Goal: Task Accomplishment & Management: Complete application form

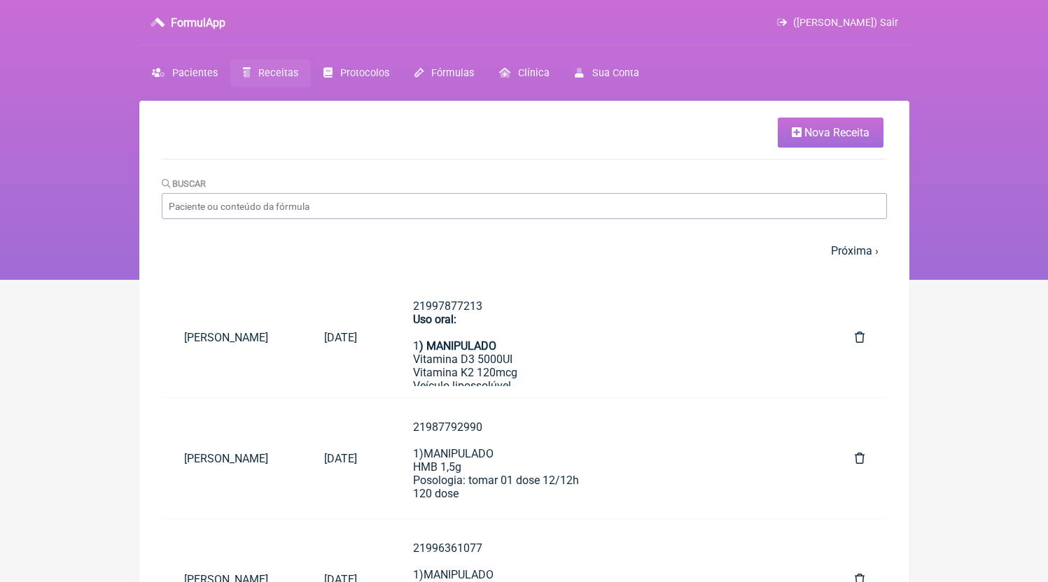
click at [847, 130] on span "Nova Receita" at bounding box center [836, 132] width 65 height 13
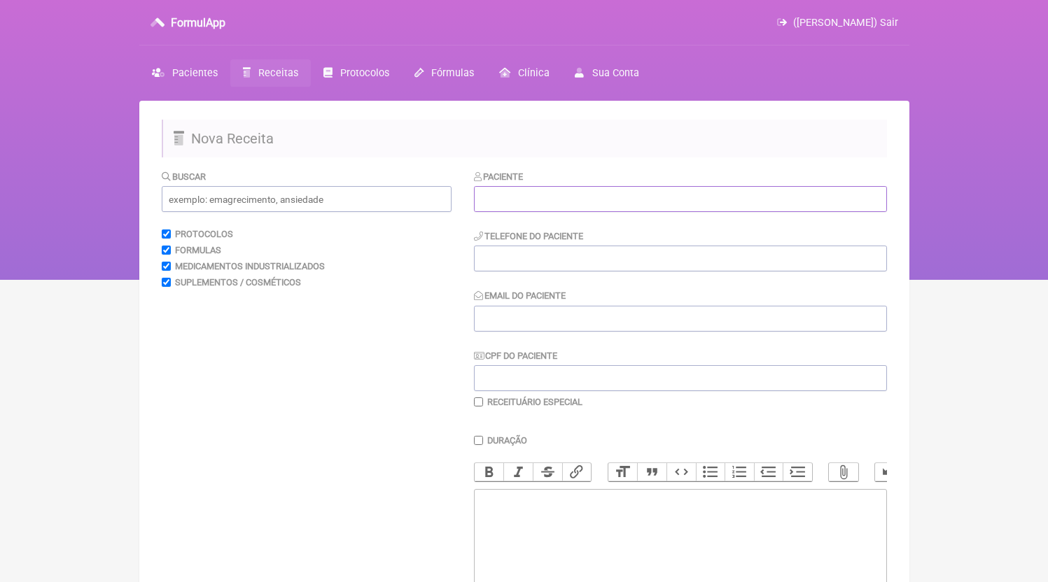
click at [624, 200] on input "text" at bounding box center [680, 199] width 413 height 26
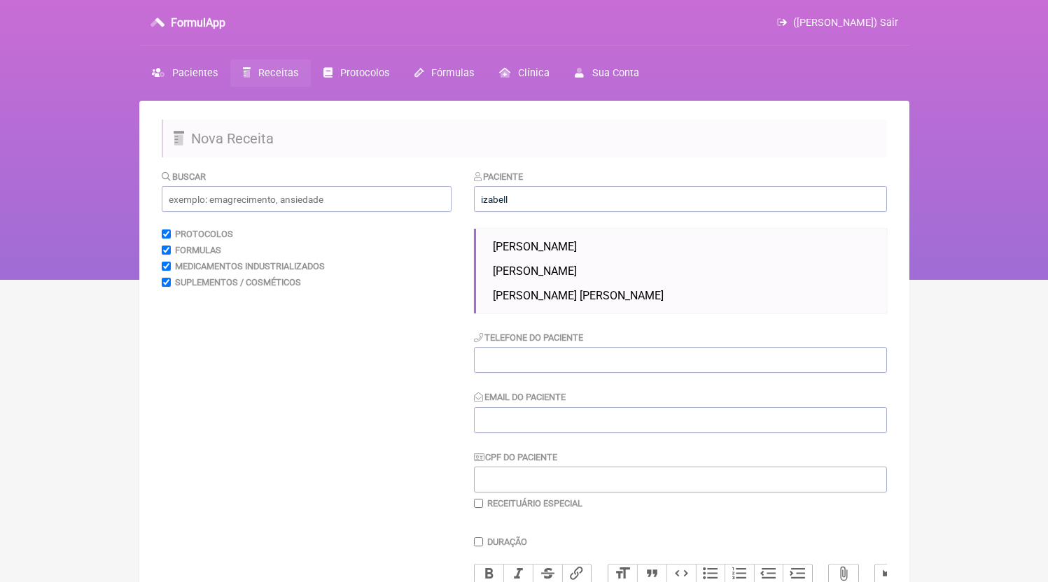
click at [612, 255] on li "[PERSON_NAME]" at bounding box center [684, 247] width 394 height 25
type input "[PERSON_NAME]"
type input "21969275182"
type input "[EMAIL_ADDRESS][DOMAIN_NAME]"
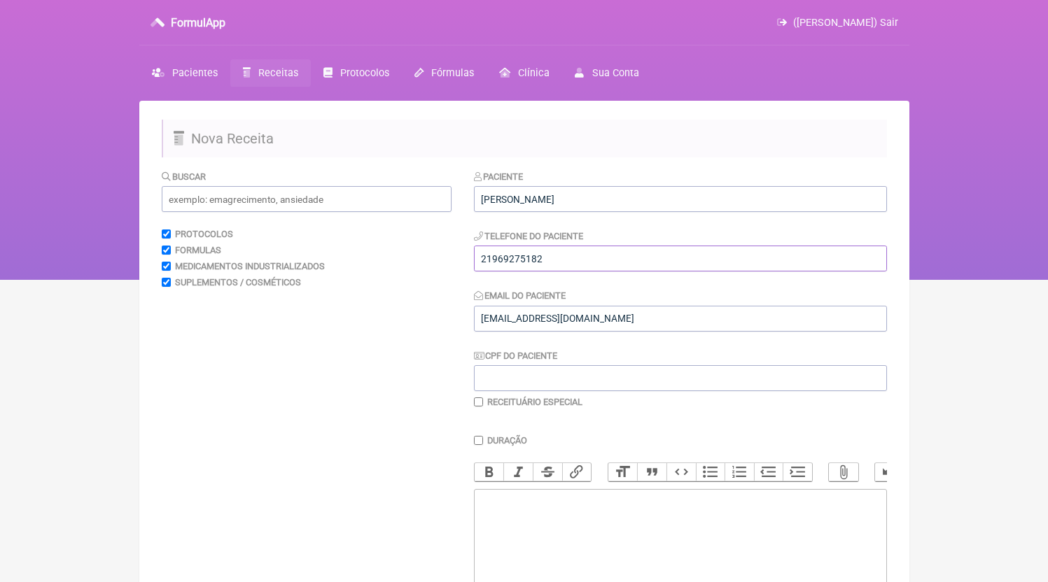
click at [575, 262] on input "21969275182" at bounding box center [680, 259] width 413 height 26
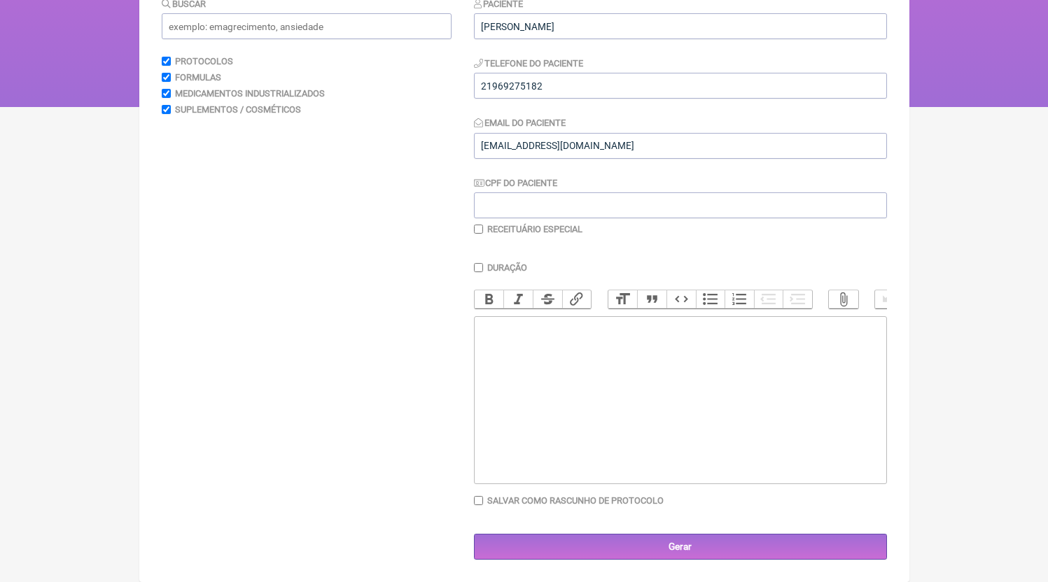
click at [578, 416] on trix-editor at bounding box center [680, 400] width 413 height 168
paste trix-editor "<div>21969275182</div>"
paste trix-editor "<div>21969275182<br><br>2)MANIPULADO<br>Oxandrolona 2,5mg<br>HMB 150mg<br>Posol…"
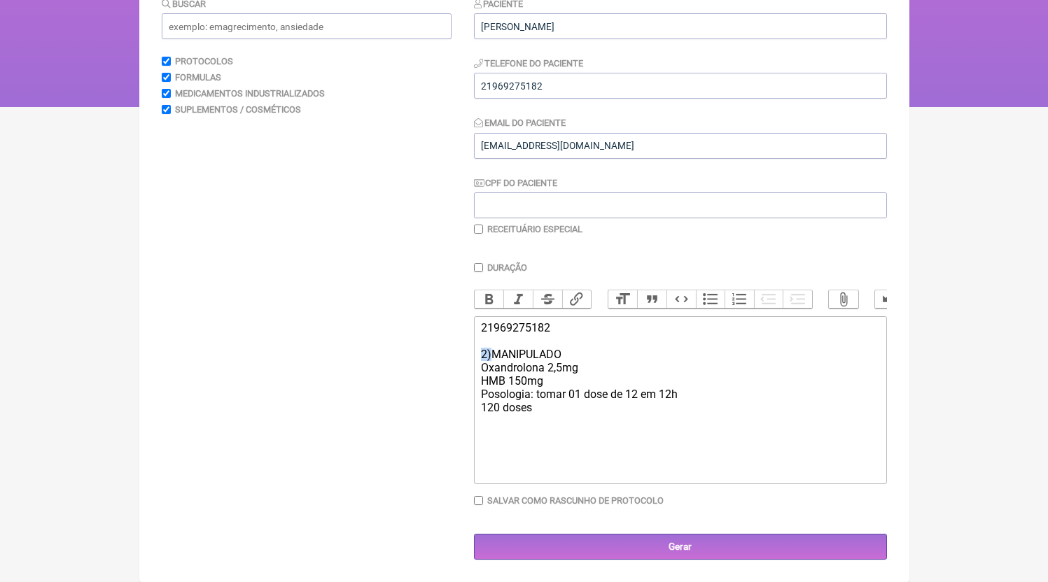
drag, startPoint x: 491, startPoint y: 355, endPoint x: 477, endPoint y: 354, distance: 14.1
click at [477, 354] on trix-editor "21969275182 2)MANIPULADO Oxandrolona 2,5mg HMB 150mg Posologia: tomar 01 dose d…" at bounding box center [680, 400] width 413 height 168
drag, startPoint x: 605, startPoint y: 489, endPoint x: 603, endPoint y: 470, distance: 19.0
click at [605, 484] on div "Duração Duração de 30 dias Bold Italic Strikethrough Link Heading Quote Code Bu…" at bounding box center [680, 390] width 413 height 255
click at [598, 452] on trix-editor "21969275182 1)MANIPULADO Oxandrolona 2,5mg HMB 150mg Posologia: tomar 01 dose d…" at bounding box center [680, 400] width 413 height 168
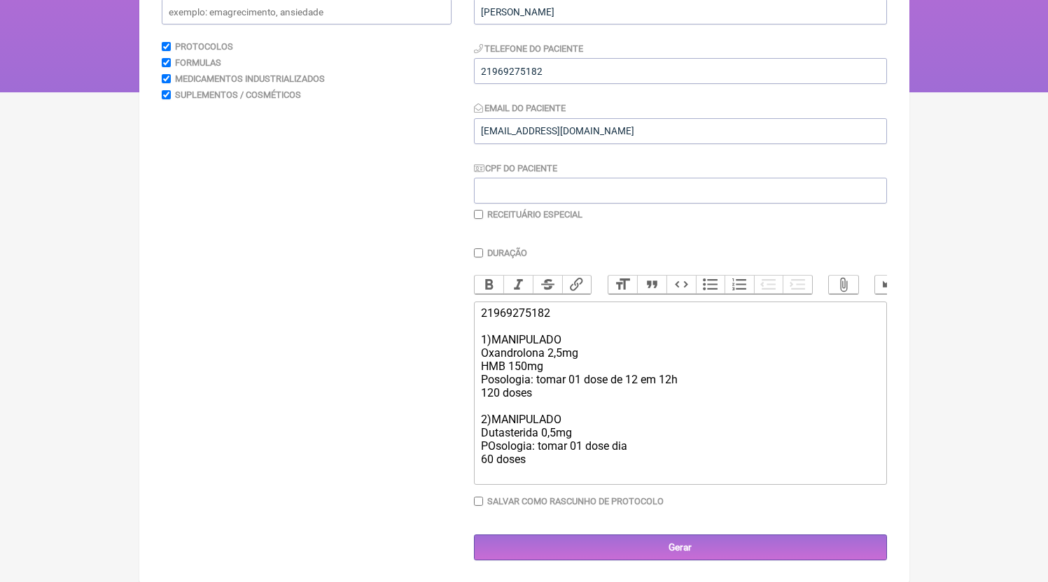
scroll to position [203, 0]
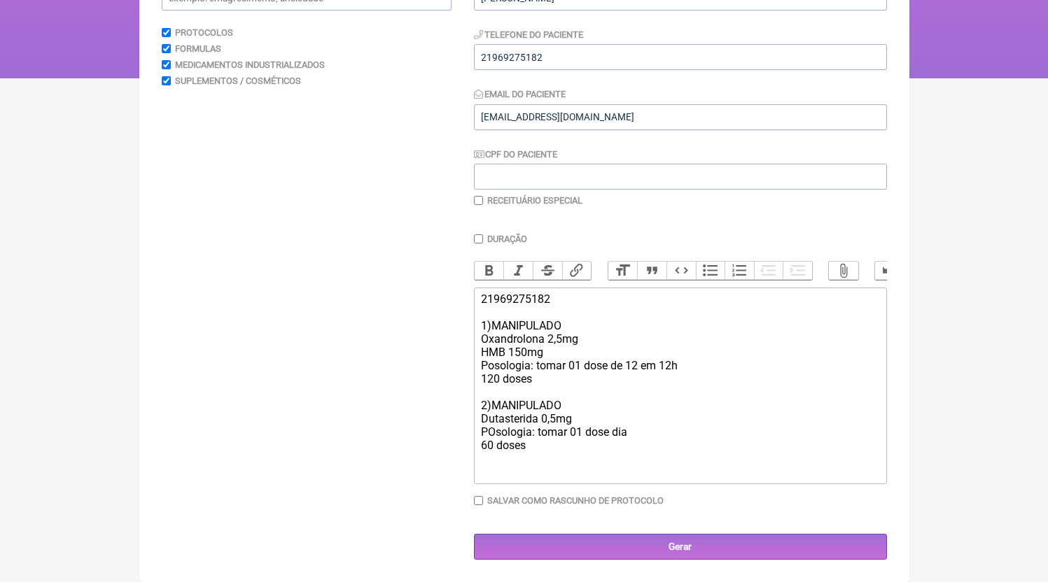
paste trix-editor "2)MANIPULADO<br>Pholia magra 300mg<br>Glucomanan 500mg<br>[MEDICAL_DATA] 80mg<b…"
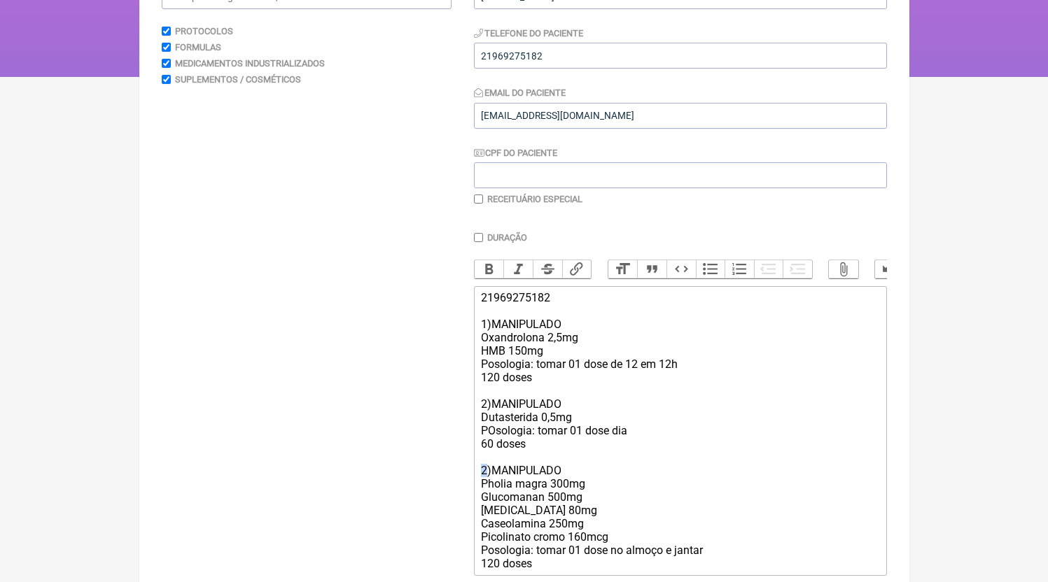
drag, startPoint x: 489, startPoint y: 485, endPoint x: 473, endPoint y: 483, distance: 16.2
click at [473, 483] on form "Buscar Protocolos Formulas Medicamentos Industrializados Suplementos / Cosmétic…" at bounding box center [524, 308] width 725 height 685
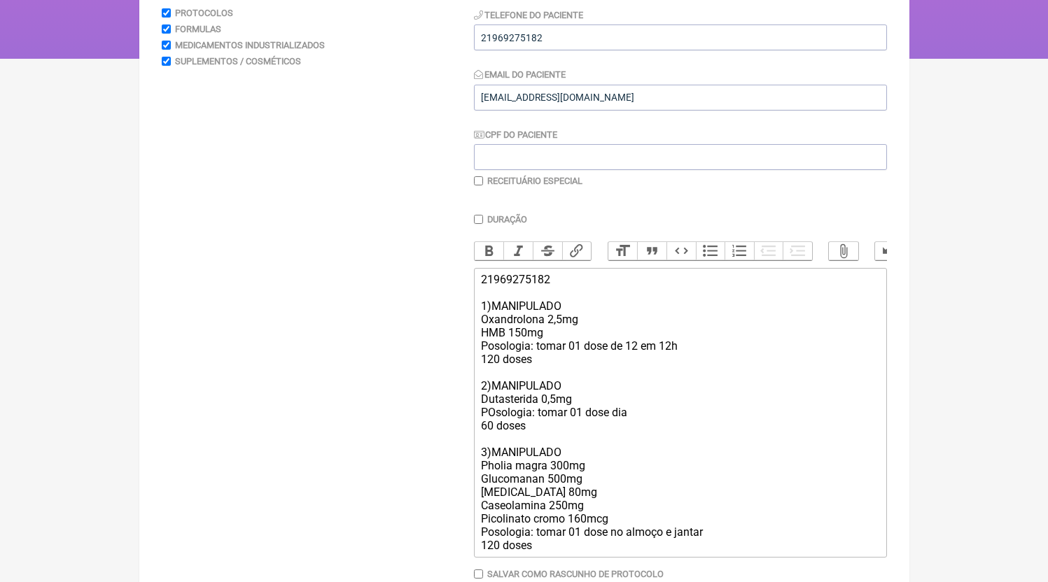
scroll to position [239, 0]
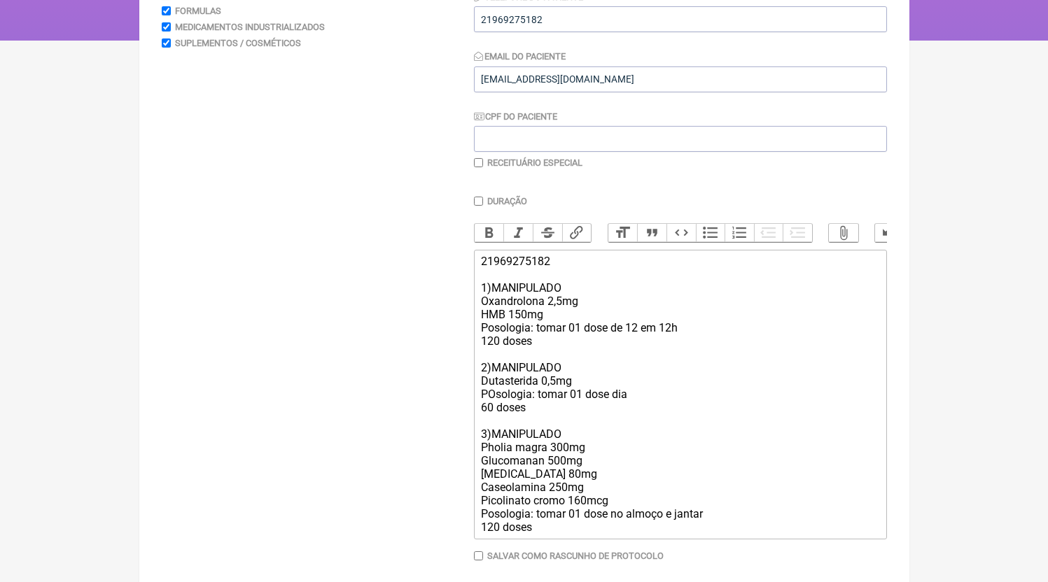
click at [530, 491] on div "21969275182 1)MANIPULADO Oxandrolona 2,5mg HMB 150mg Posologia: tomar 01 dose d…" at bounding box center [680, 394] width 398 height 279
type trix-editor "<div>21969275182<br><br>1)MANIPULADO<br>Oxandrolona 2,5mg<br>HMB 150mg<br>Posol…"
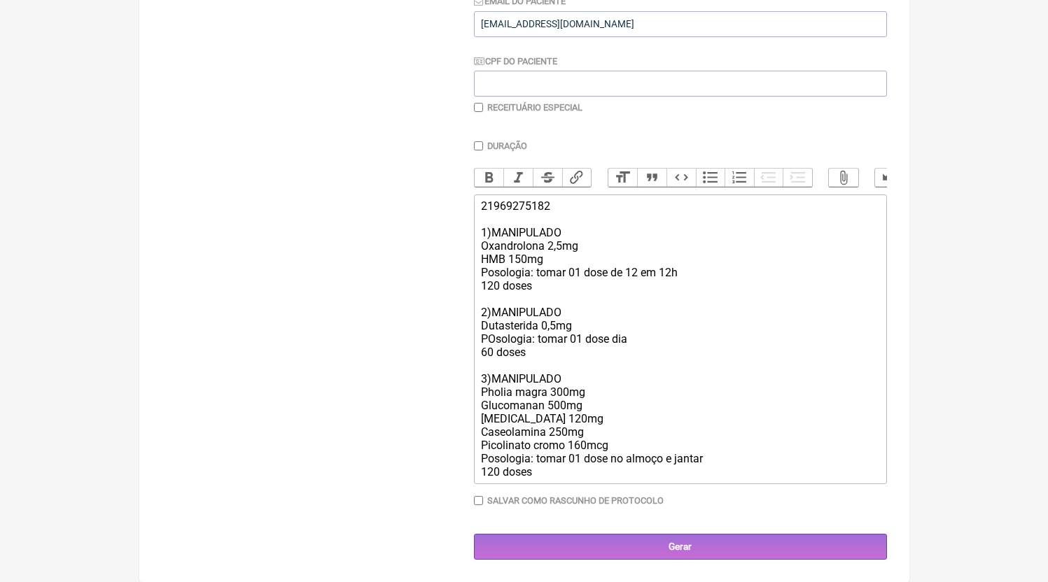
scroll to position [107, 0]
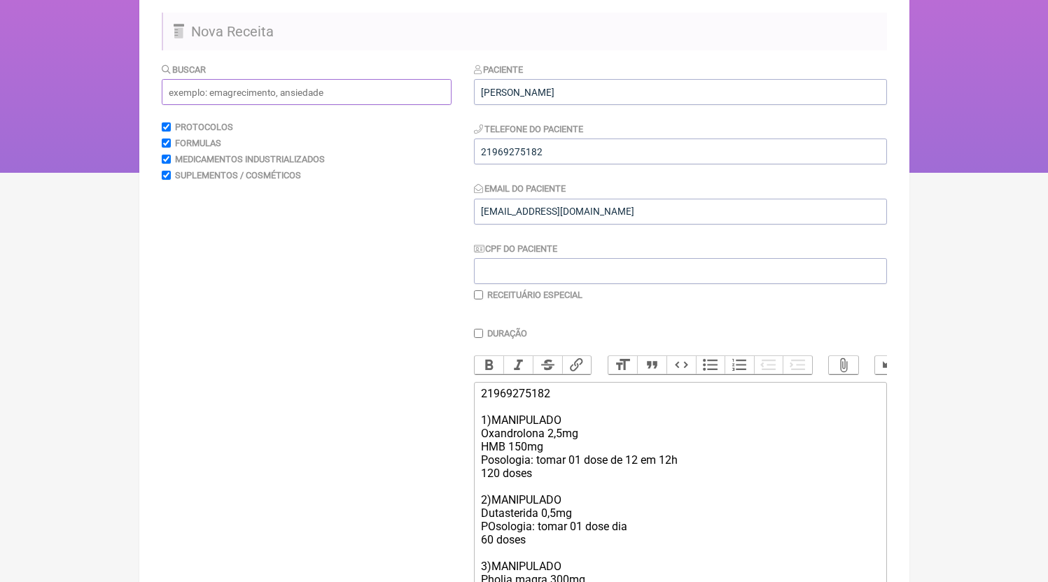
click at [288, 90] on input "text" at bounding box center [307, 92] width 290 height 26
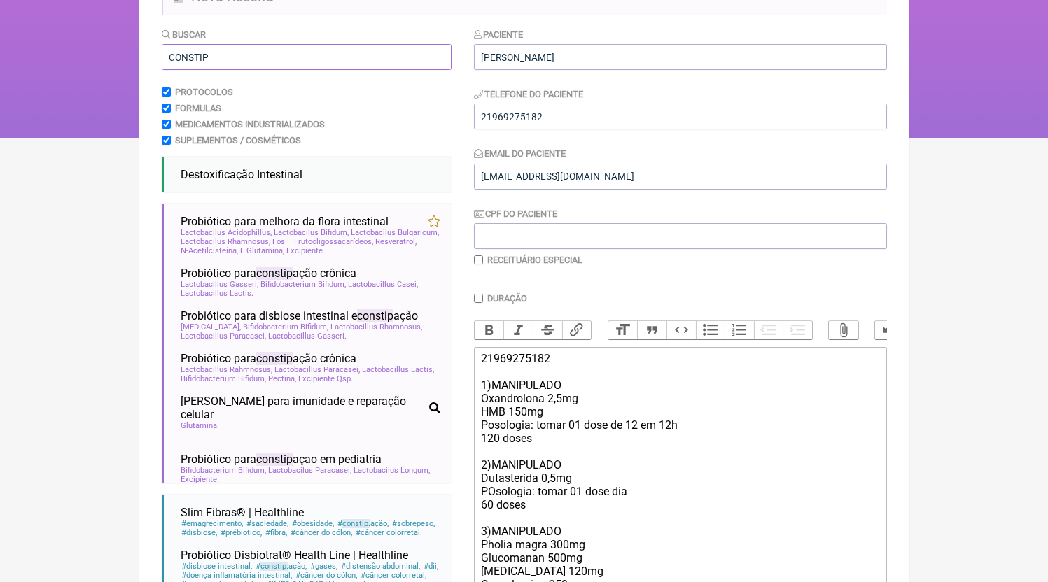
scroll to position [183, 0]
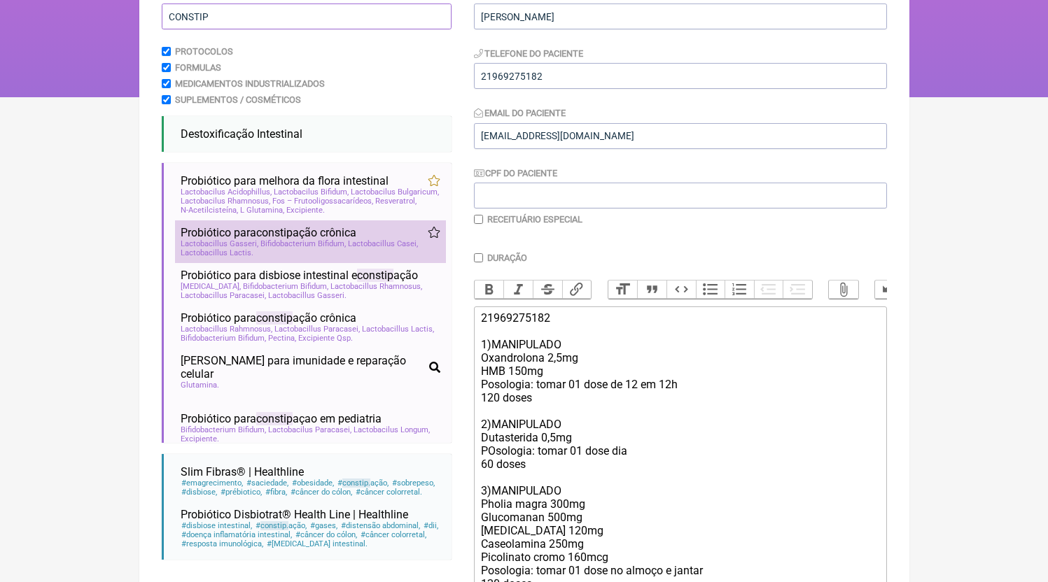
type input "CONSTIP"
click at [232, 249] on span "Lactobacillus Gasseri" at bounding box center [220, 243] width 78 height 9
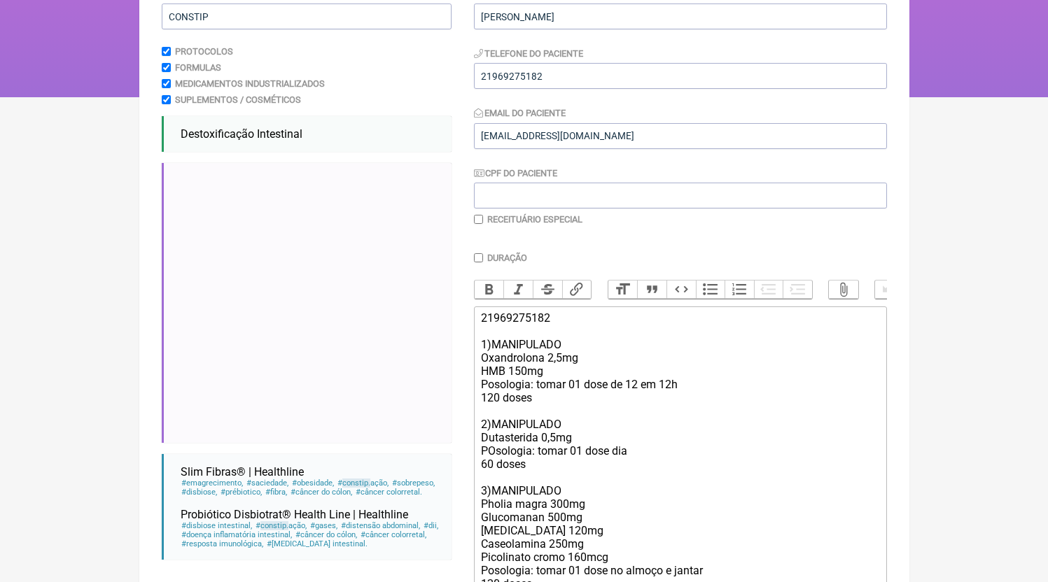
scroll to position [403, 0]
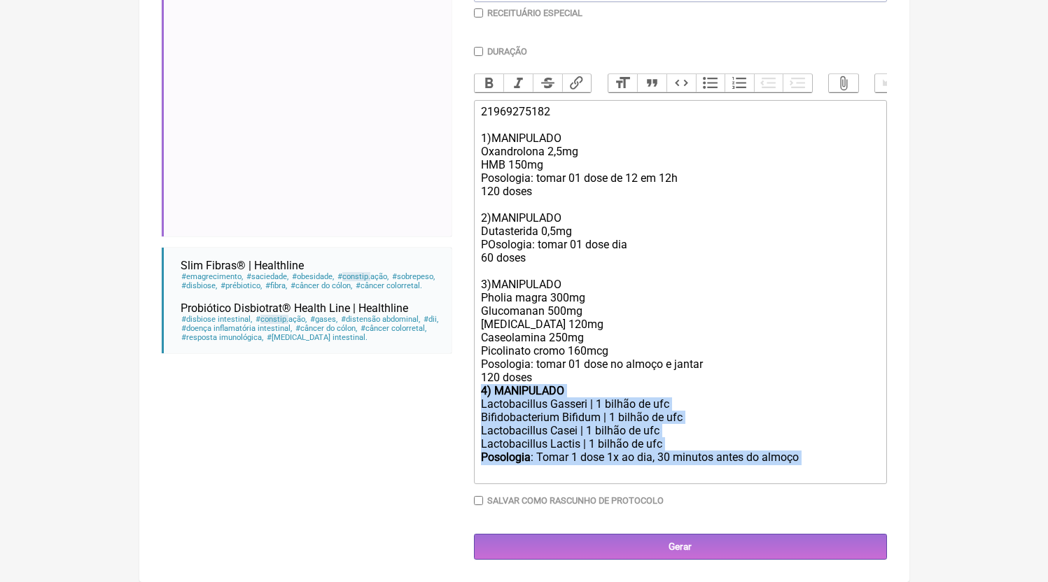
drag, startPoint x: 833, startPoint y: 459, endPoint x: 461, endPoint y: 389, distance: 378.4
click at [461, 389] on form "Buscar CONSTIP Protocolos Formulas Medicamentos Industrializados Suplementos / …" at bounding box center [524, 170] width 725 height 780
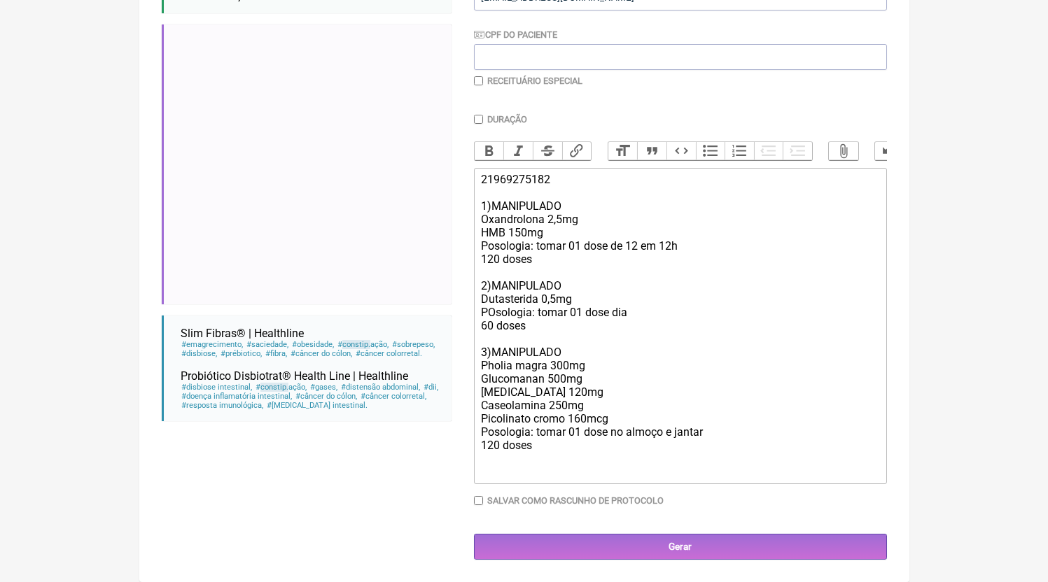
type trix-editor "<div>21969275182<br><br>1)MANIPULADO<br>Oxandrolona 2,5mg<br>HMB 150mg<br>Posol…"
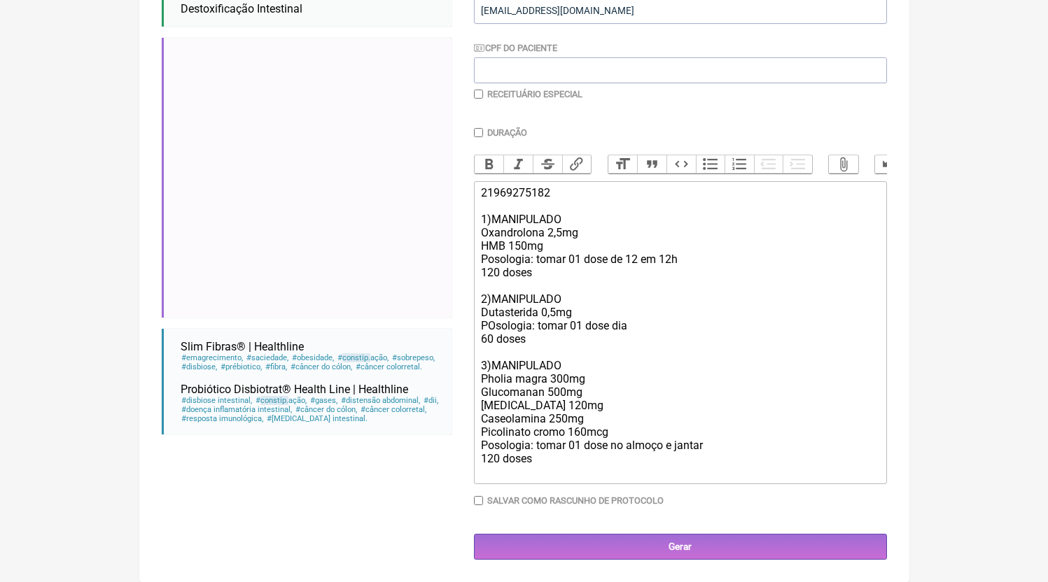
scroll to position [0, 0]
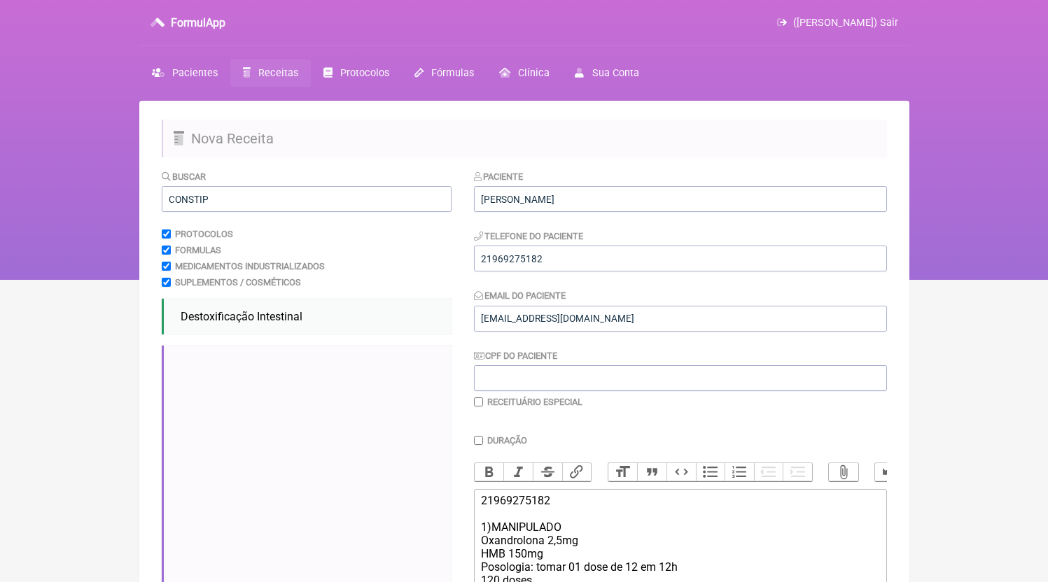
click at [242, 214] on div "Buscar CONSTIP Protocolos Formulas Medicamentos Industrializados Suplementos / …" at bounding box center [307, 518] width 290 height 699
click at [237, 200] on input "CONSTIP" at bounding box center [307, 199] width 290 height 26
type input "MOTILITY"
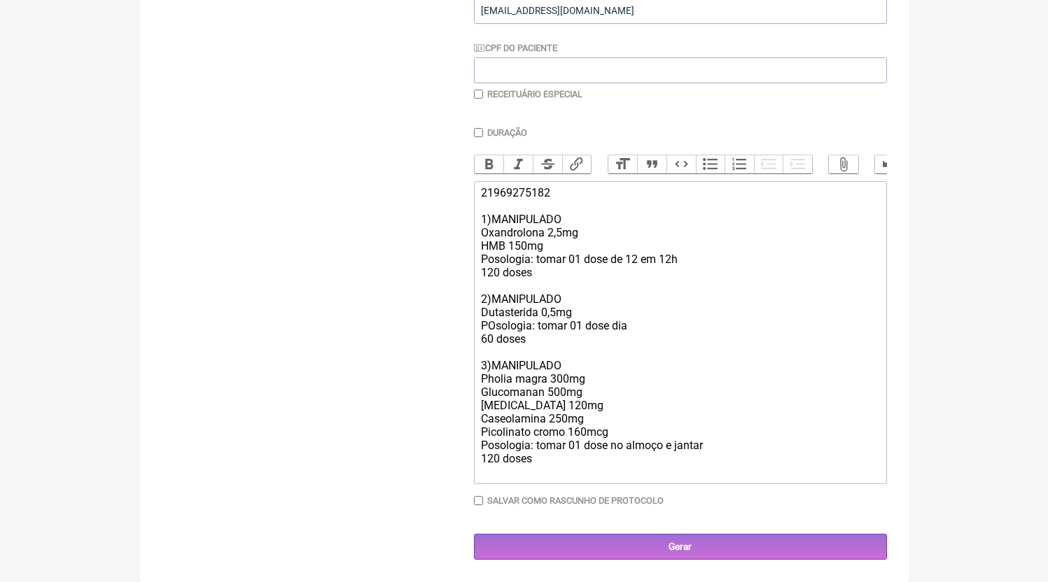
click at [576, 461] on div "21969275182 1)MANIPULADO Oxandrolona 2,5mg HMB 150mg Posologia: tomar 01 dose d…" at bounding box center [680, 325] width 398 height 279
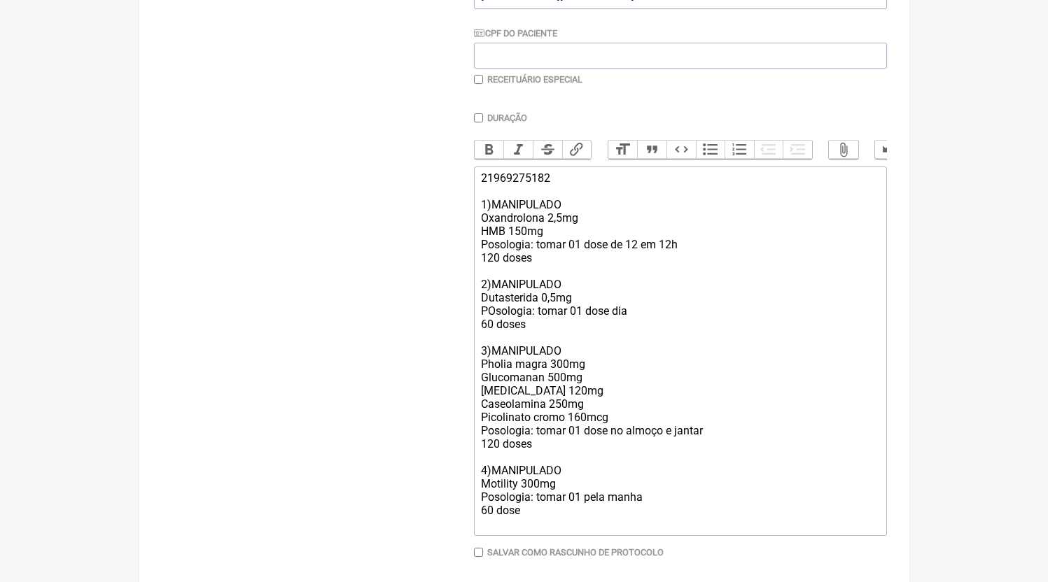
type trix-editor "<div>21969275182<br><br>1)MANIPULADO<br>Oxandrolona 2,5mg<br>HMB 150mg<br>Posol…"
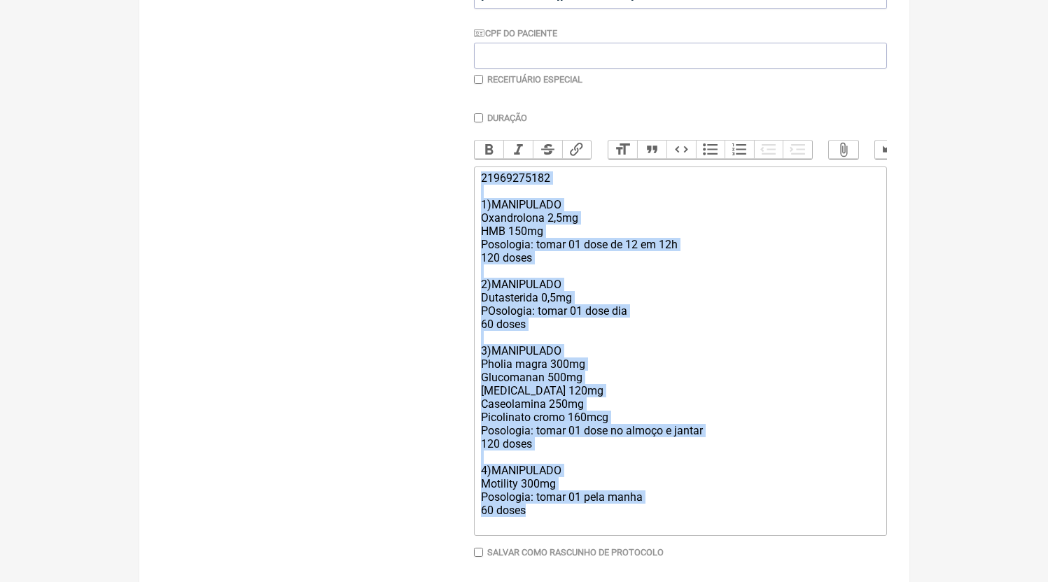
copy div "21969275182 1)MANIPULADO Oxandrolona 2,5mg HMB 150mg Posologia: tomar 01 dose d…"
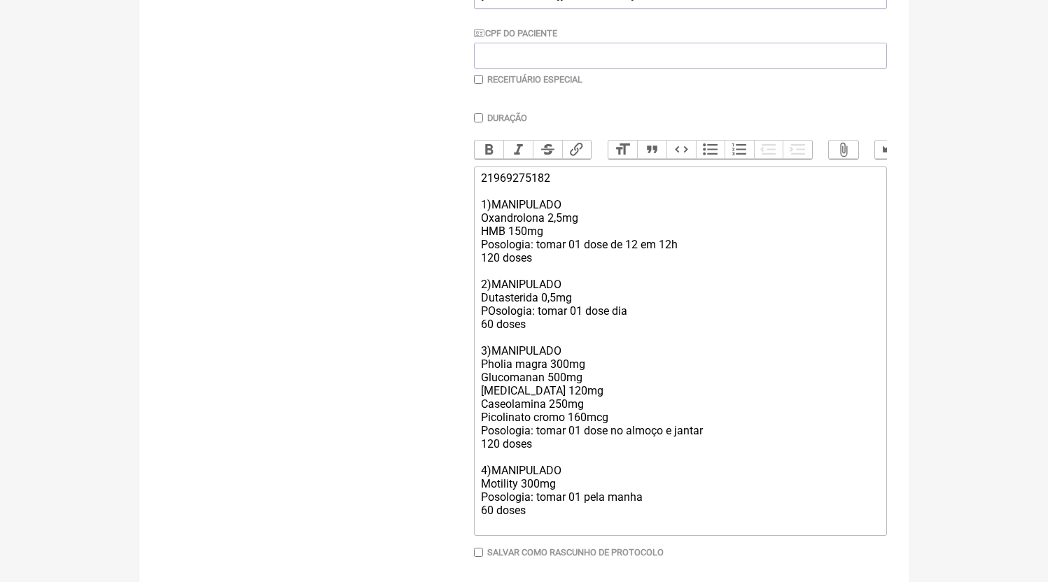
click at [491, 85] on label "Receituário Especial" at bounding box center [534, 79] width 95 height 11
checkbox input "true"
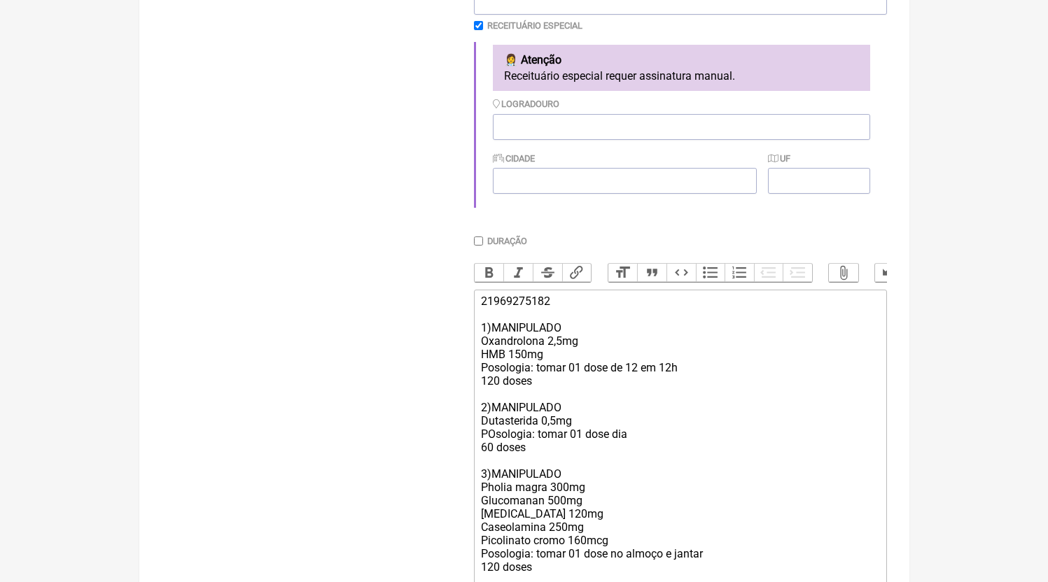
scroll to position [569, 0]
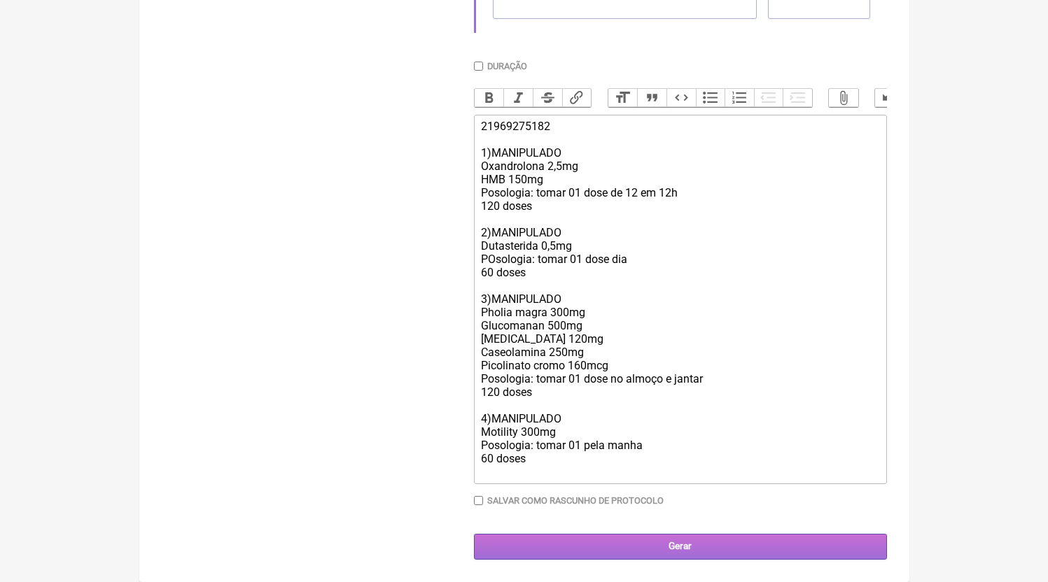
click at [616, 552] on input "Gerar" at bounding box center [680, 547] width 413 height 26
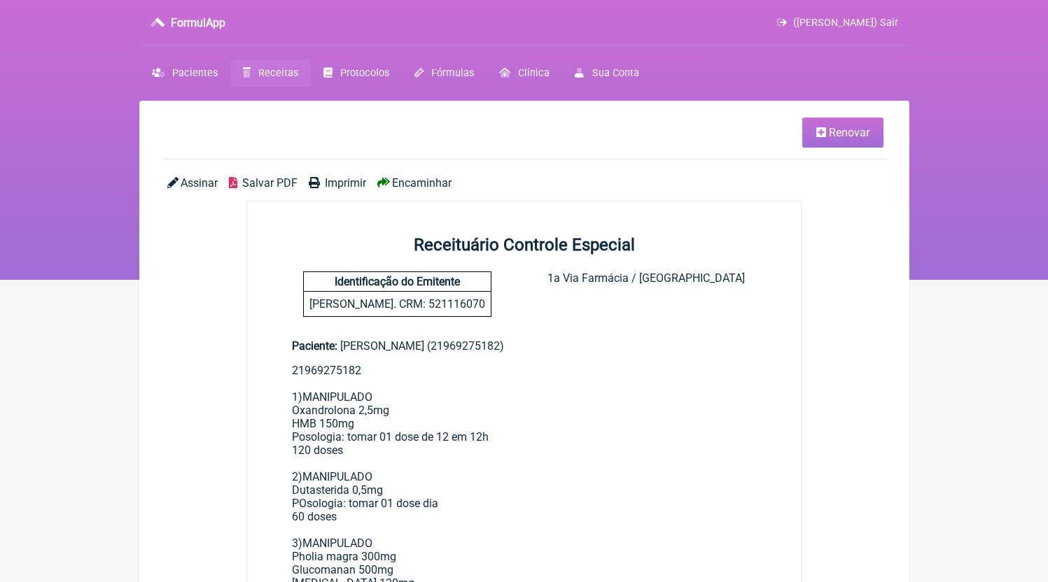
click at [267, 185] on span "Salvar PDF" at bounding box center [269, 182] width 55 height 13
